Goal: Book appointment/travel/reservation

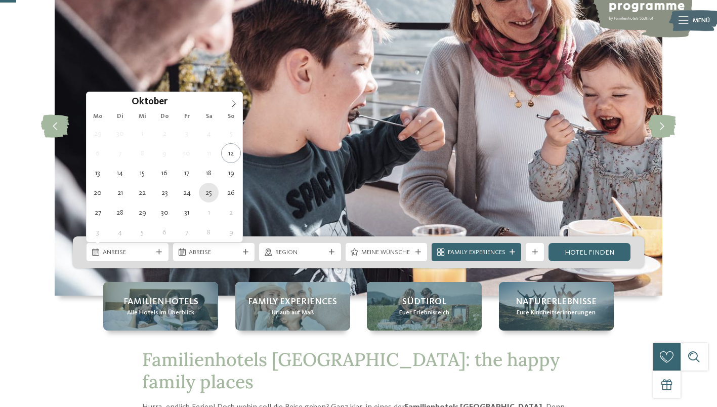
type div "25.10.2025"
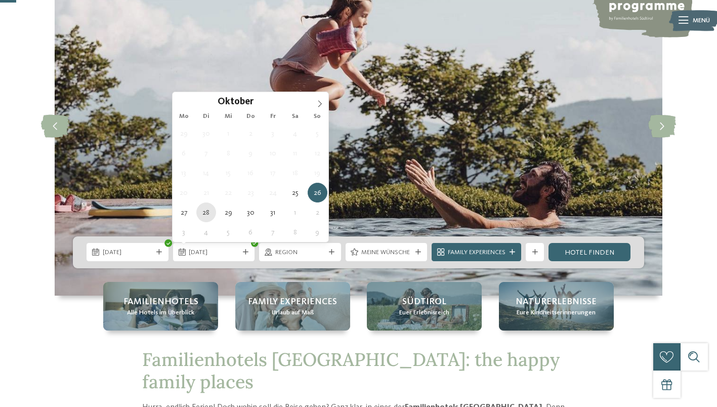
type div "28.10.2025"
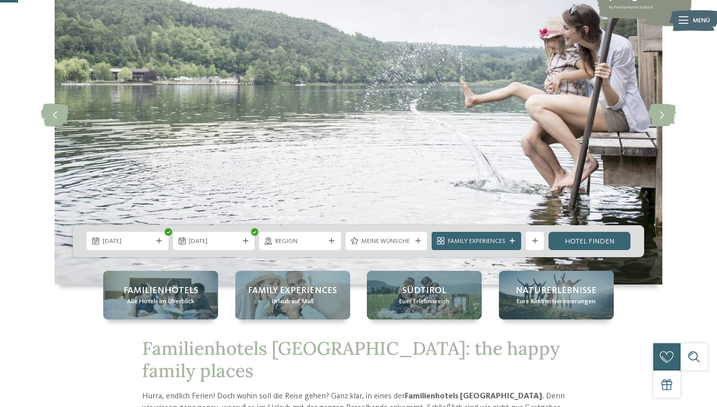
scroll to position [102, 0]
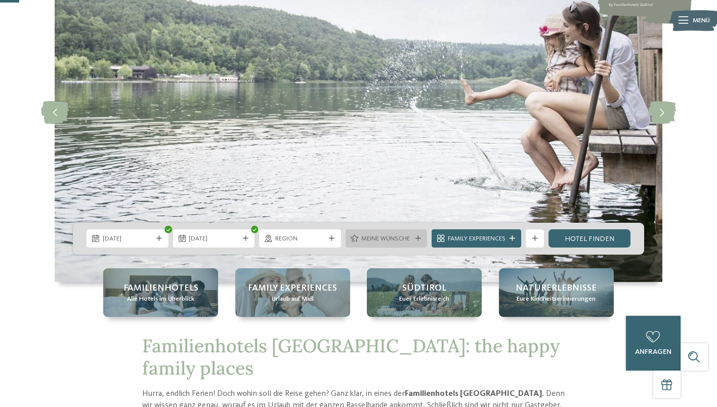
click at [419, 238] on icon at bounding box center [419, 239] width 6 height 6
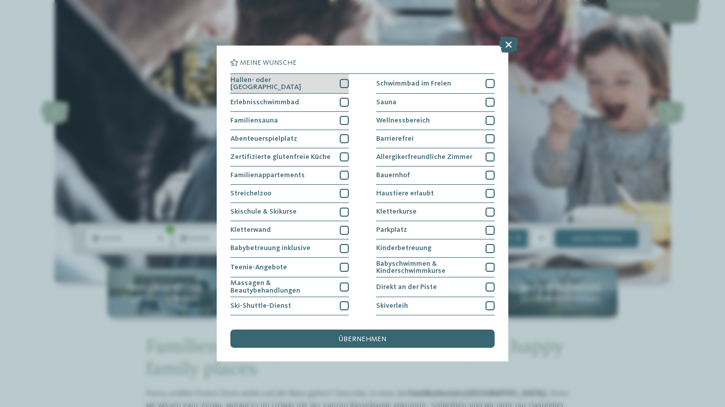
click at [340, 81] on div at bounding box center [344, 83] width 9 height 9
click at [343, 102] on div at bounding box center [344, 102] width 9 height 9
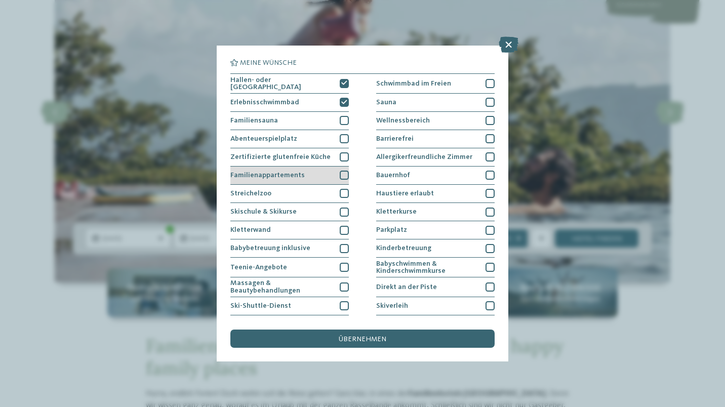
click at [340, 171] on div at bounding box center [344, 175] width 9 height 9
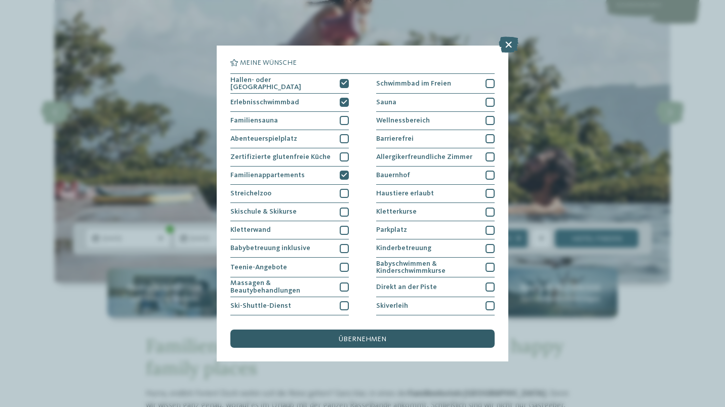
click at [361, 339] on span "übernehmen" at bounding box center [363, 339] width 48 height 7
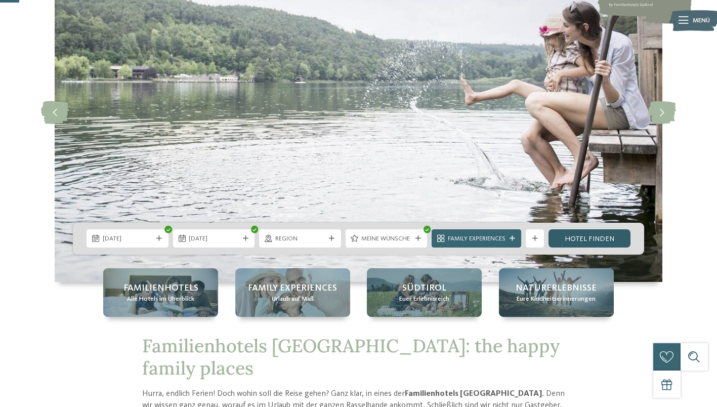
click at [582, 237] on link "Hotel finden" at bounding box center [590, 238] width 82 height 18
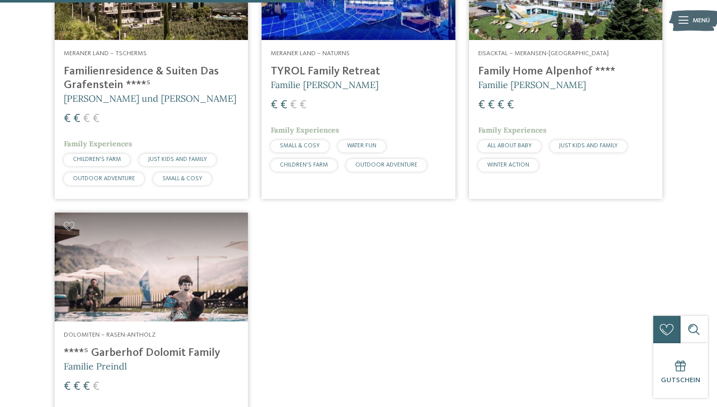
scroll to position [419, 0]
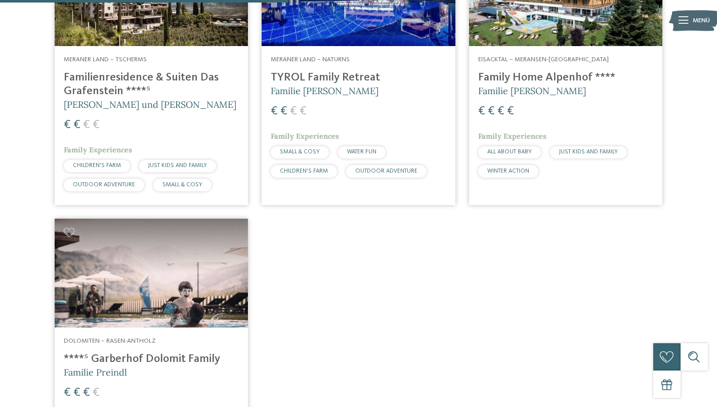
click at [532, 81] on h4 "Family Home Alpenhof ****" at bounding box center [565, 78] width 175 height 14
